Goal: Task Accomplishment & Management: Manage account settings

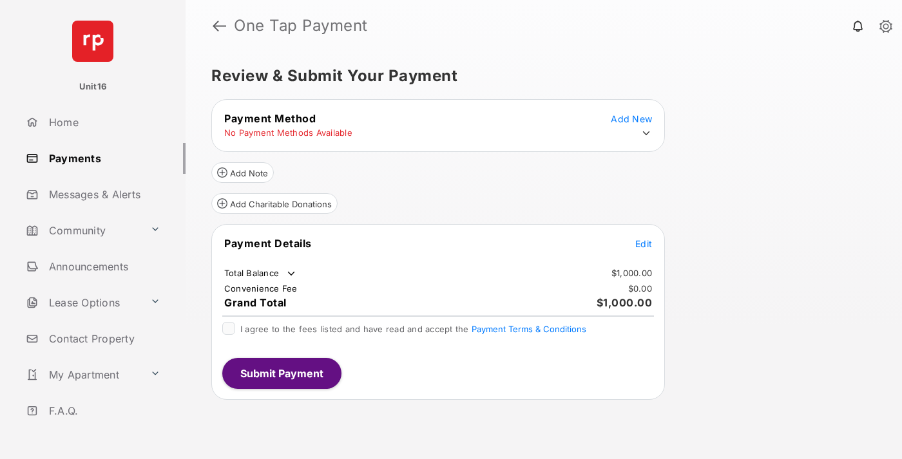
click at [644, 243] on span "Edit" at bounding box center [643, 243] width 17 height 11
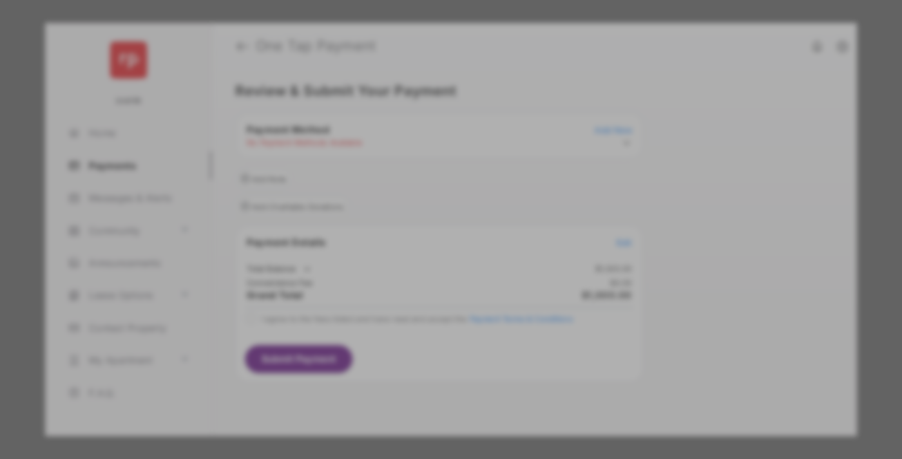
click at [427, 254] on div "Other Amount" at bounding box center [427, 259] width 209 height 22
type input "****"
click at [407, 343] on button "Save" at bounding box center [407, 340] width 64 height 31
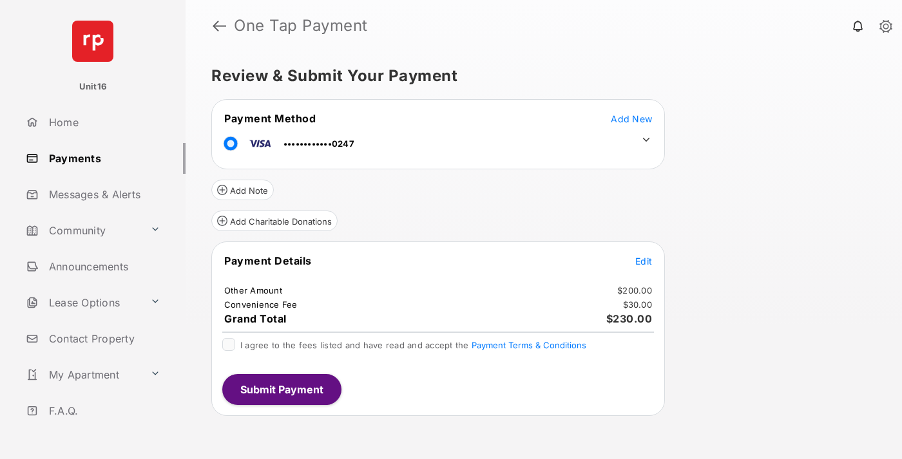
click at [646, 140] on icon at bounding box center [646, 140] width 12 height 12
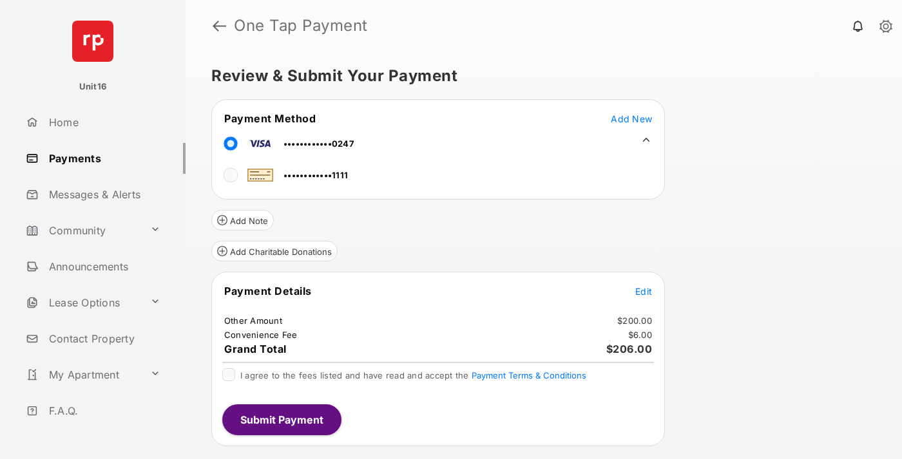
click at [644, 291] on span "Edit" at bounding box center [643, 291] width 17 height 11
click at [281, 419] on button "Submit Payment" at bounding box center [281, 420] width 119 height 31
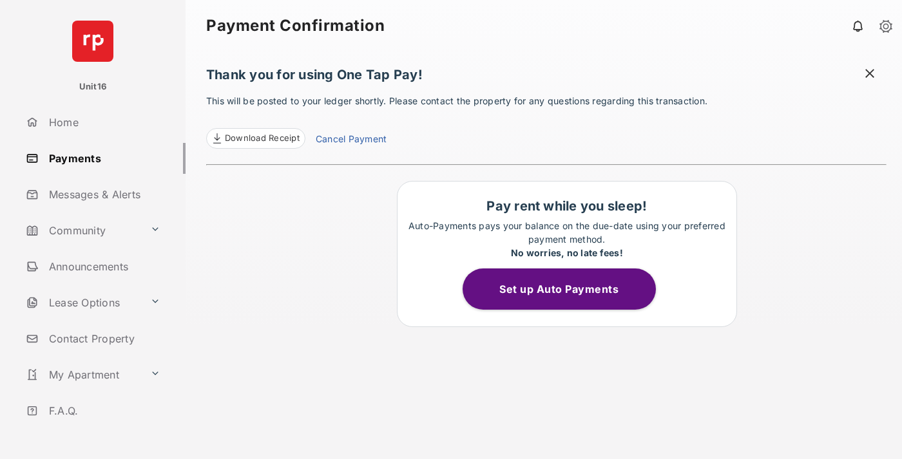
click at [350, 140] on link "Cancel Payment" at bounding box center [351, 140] width 71 height 17
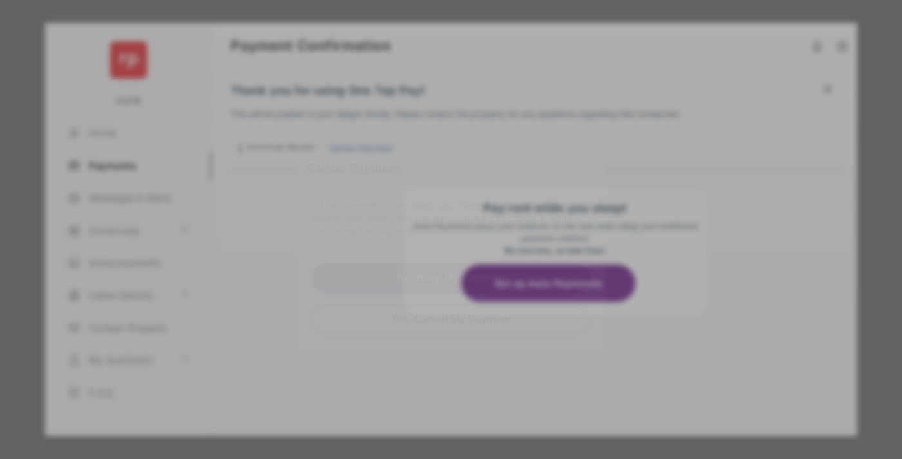
click at [451, 304] on button "Yes, Cancel My Payment" at bounding box center [451, 319] width 278 height 31
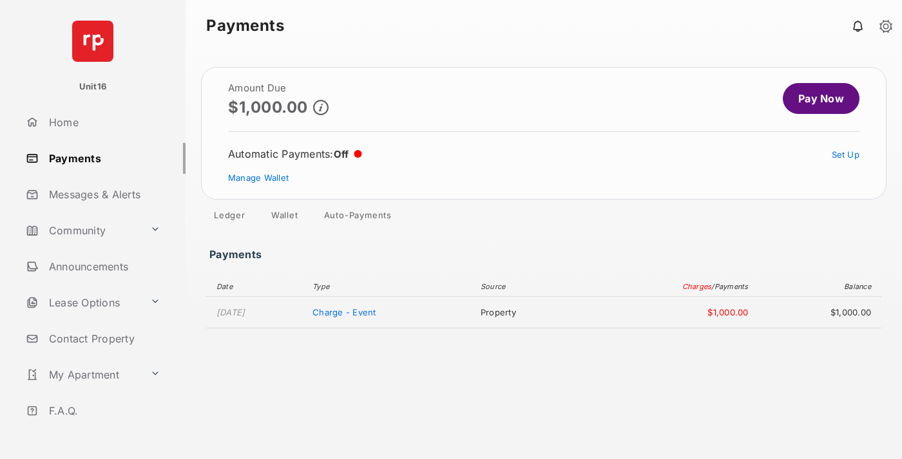
click at [258, 178] on link "Manage Wallet" at bounding box center [258, 178] width 61 height 10
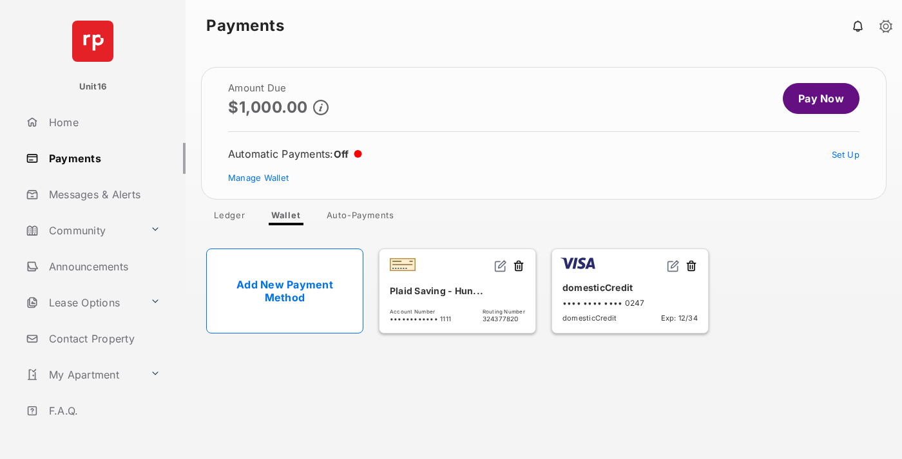
click at [691, 267] on button at bounding box center [691, 267] width 13 height 15
